Goal: Check status: Check status

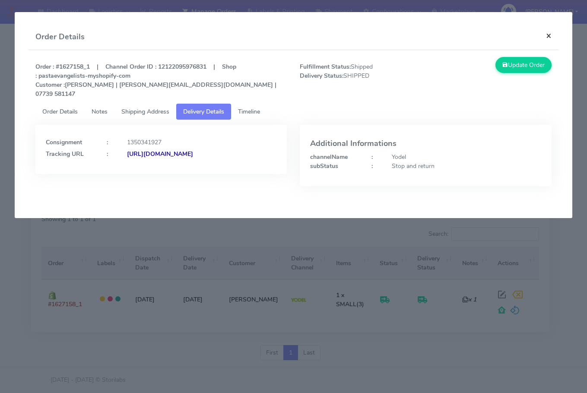
click at [548, 38] on button "×" at bounding box center [548, 35] width 19 height 23
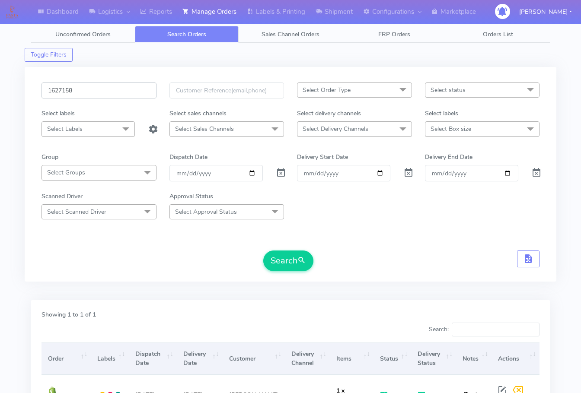
click at [97, 87] on input "1627158" at bounding box center [98, 91] width 115 height 16
paste input "6694"
type input "1626694"
click at [289, 258] on button "Search" at bounding box center [288, 261] width 50 height 21
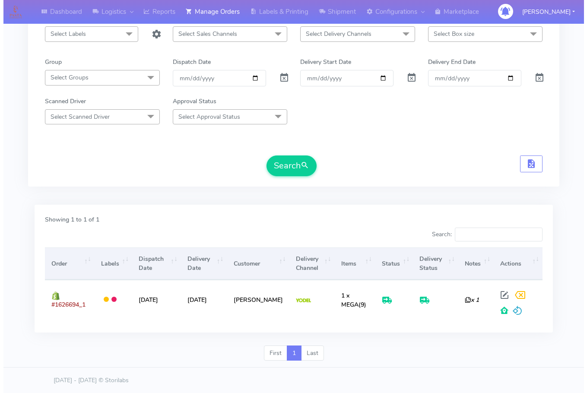
scroll to position [96, 0]
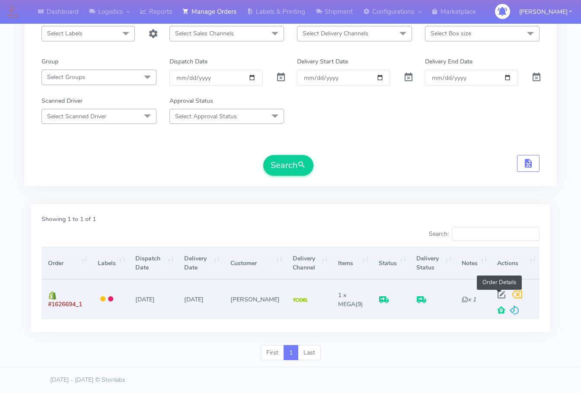
click at [500, 295] on span at bounding box center [502, 297] width 16 height 8
select select "5"
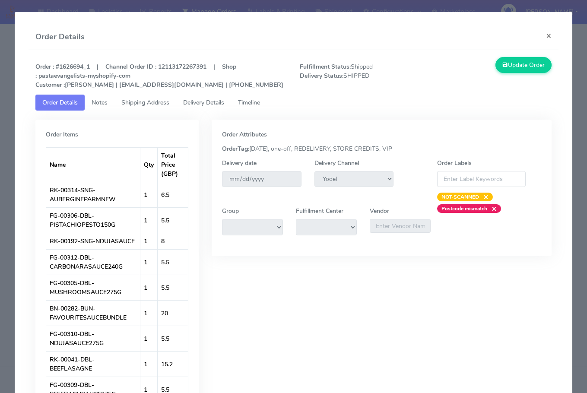
drag, startPoint x: 142, startPoint y: 101, endPoint x: 173, endPoint y: 102, distance: 31.1
click at [142, 101] on span "Shipping Address" at bounding box center [145, 103] width 48 height 8
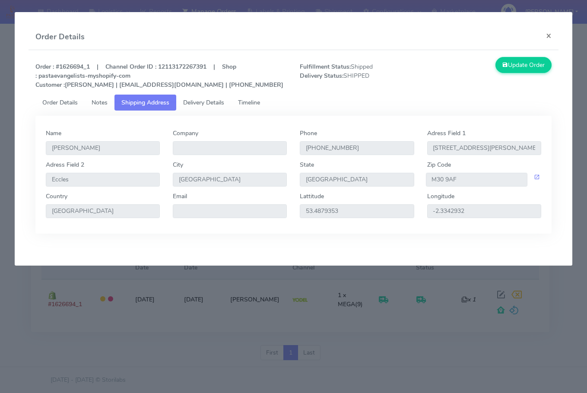
click at [206, 103] on span "Delivery Details" at bounding box center [203, 103] width 41 height 8
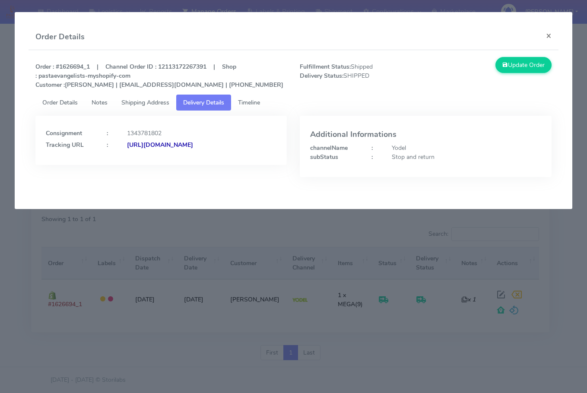
drag, startPoint x: 239, startPoint y: 164, endPoint x: 140, endPoint y: 170, distance: 99.6
click at [140, 165] on div "Consignment : 1343781802 Tracking URL : [URL][DOMAIN_NAME]" at bounding box center [161, 140] width 252 height 49
copy strong "JJD0002249960902733"
